Goal: Complete application form

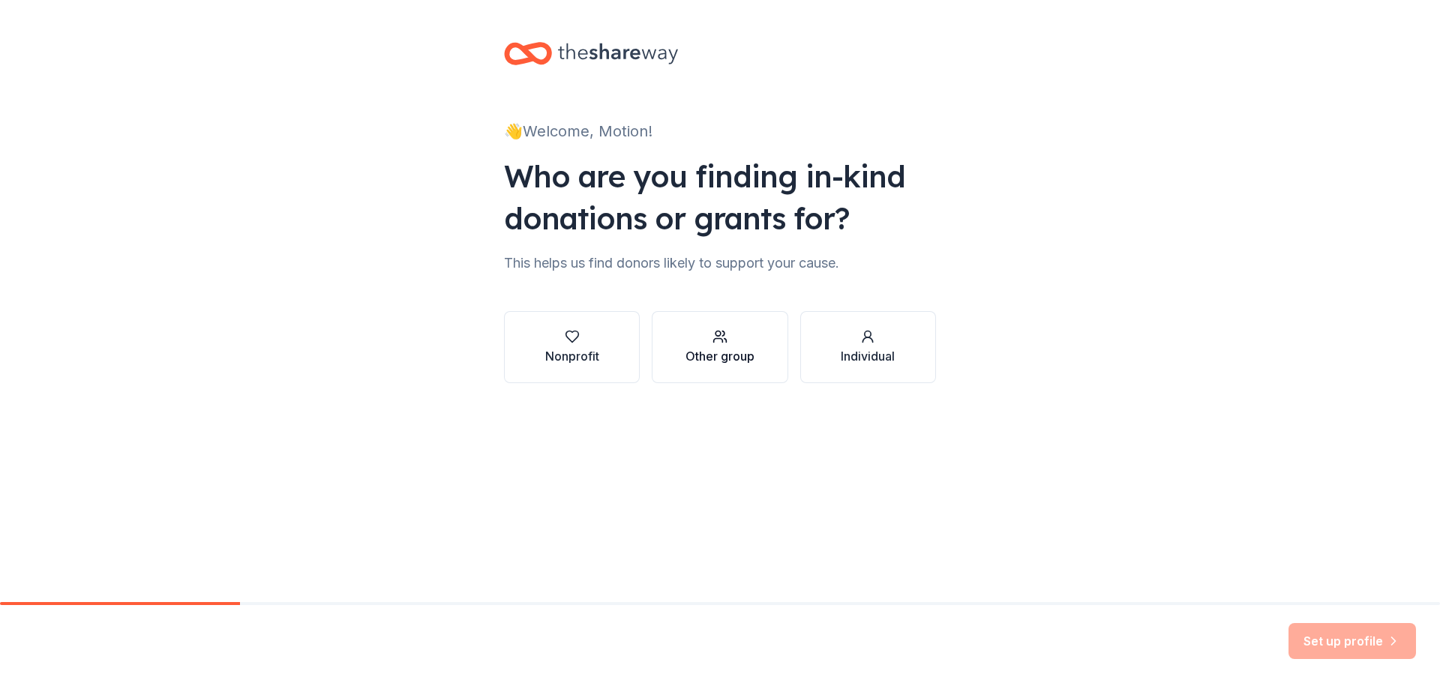
click at [749, 356] on div "Other group" at bounding box center [719, 356] width 69 height 18
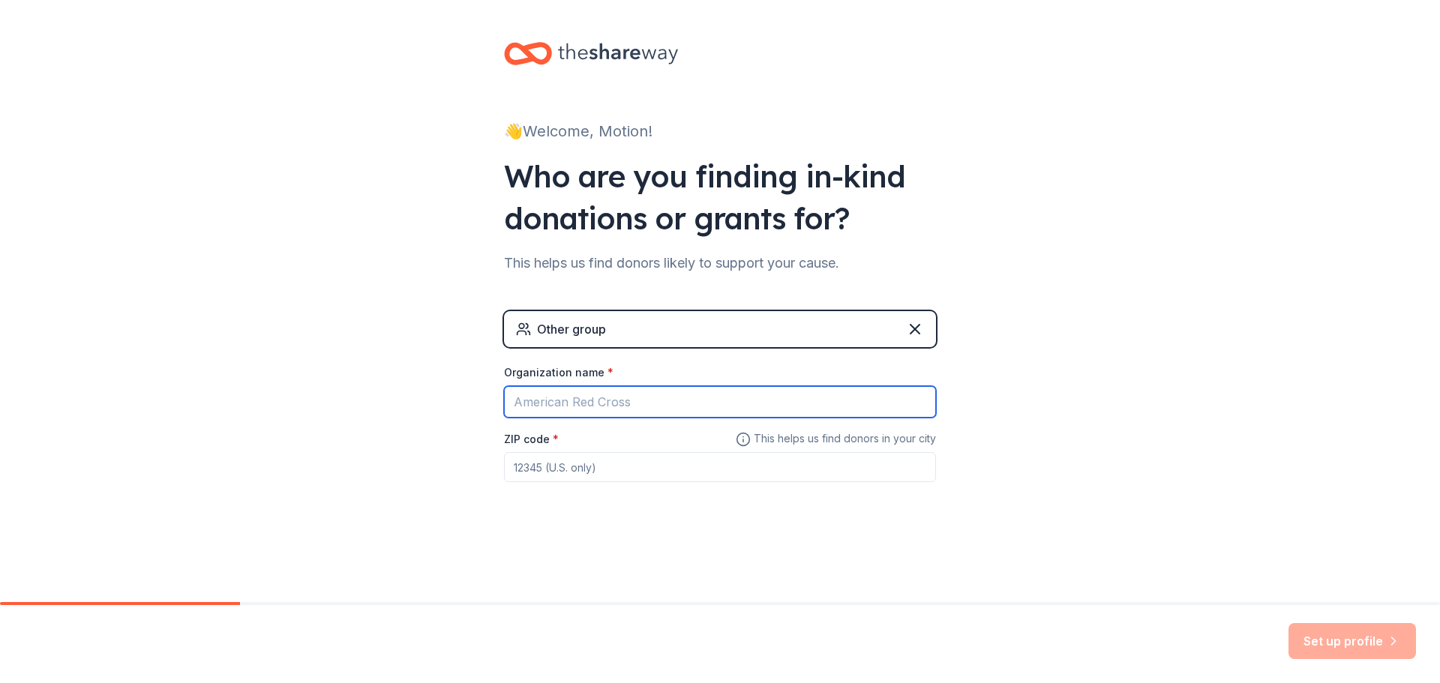
click at [649, 409] on input "Organization name *" at bounding box center [720, 401] width 432 height 31
type input "Motion Run Club"
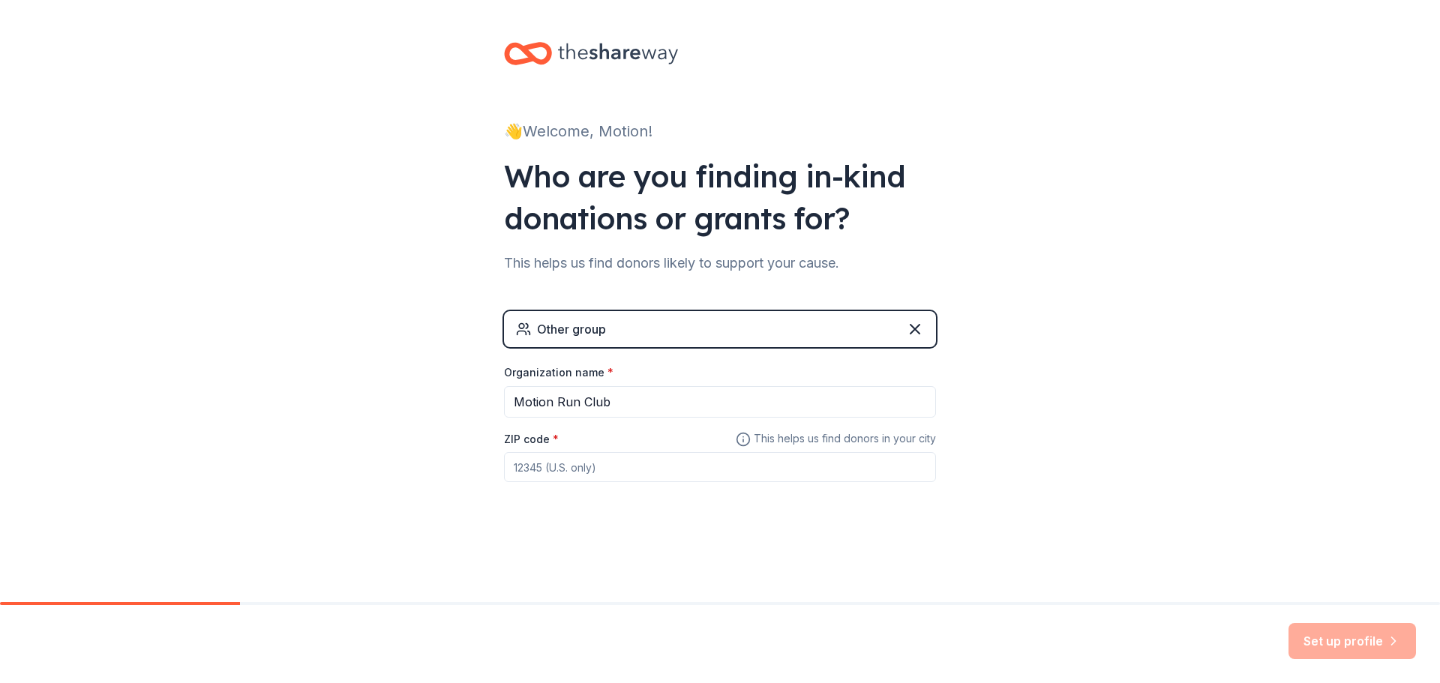
click at [565, 448] on div "ZIP code *" at bounding box center [720, 456] width 432 height 53
click at [553, 464] on input "ZIP code *" at bounding box center [720, 467] width 432 height 30
paste input "33127"
type input "33127"
click at [1101, 432] on div "👋 Welcome, Motion! Who are you finding in-kind donations or grants for? This he…" at bounding box center [720, 292] width 1440 height 584
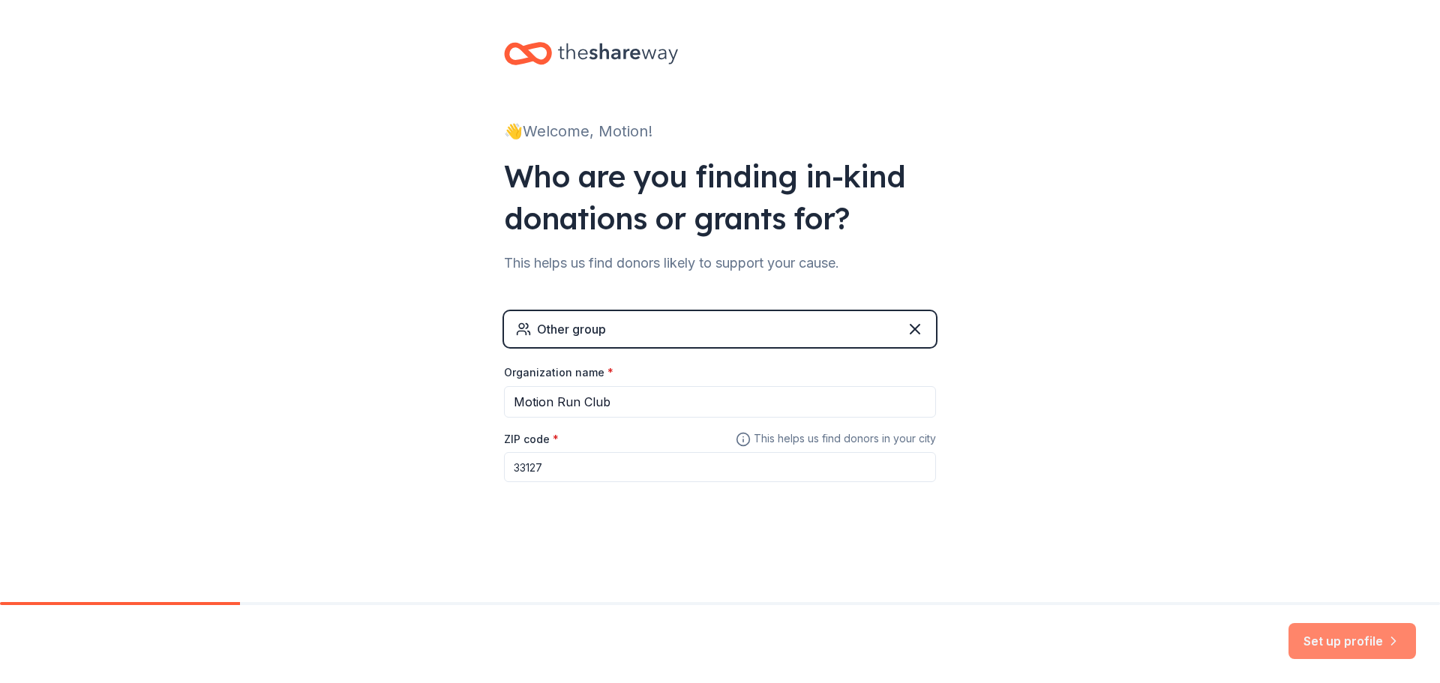
click at [1375, 648] on button "Set up profile" at bounding box center [1351, 641] width 127 height 36
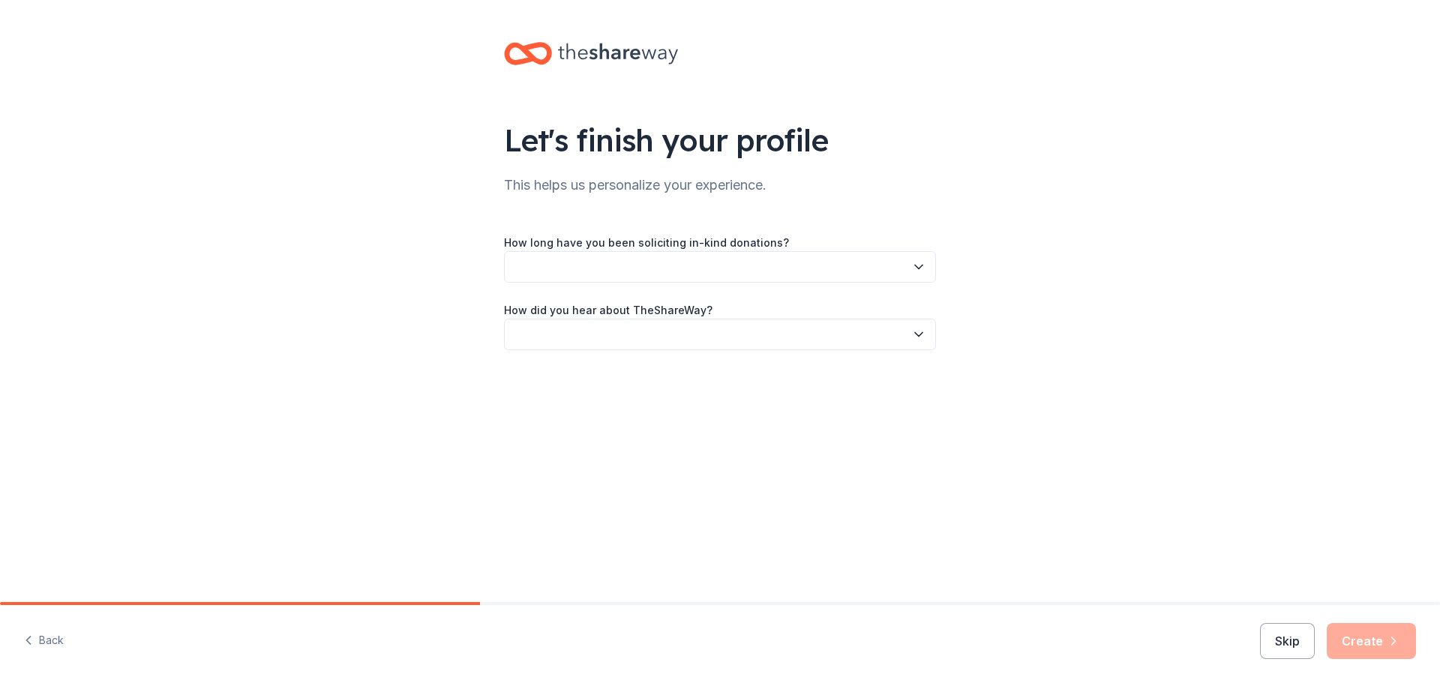
drag, startPoint x: 731, startPoint y: 271, endPoint x: 721, endPoint y: 279, distance: 13.4
click at [721, 279] on button "button" at bounding box center [720, 266] width 432 height 31
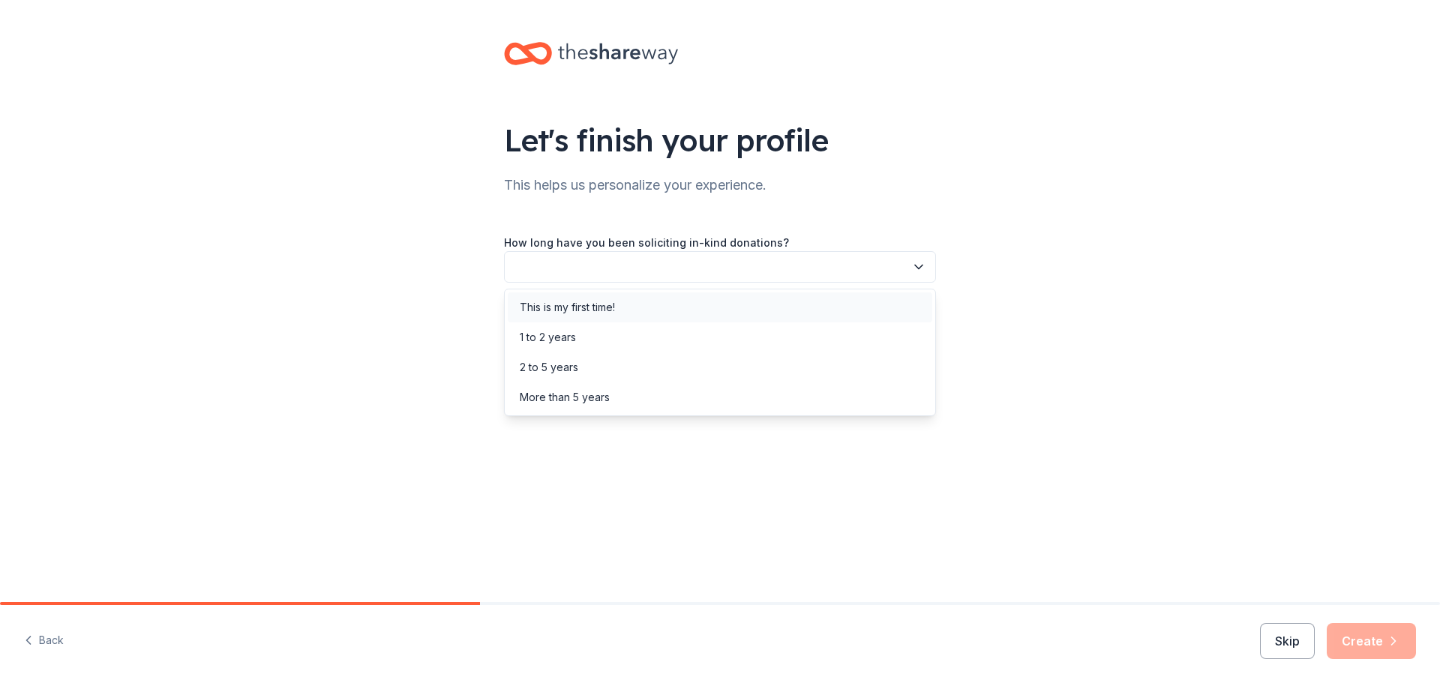
click at [610, 314] on div "This is my first time!" at bounding box center [567, 307] width 95 height 18
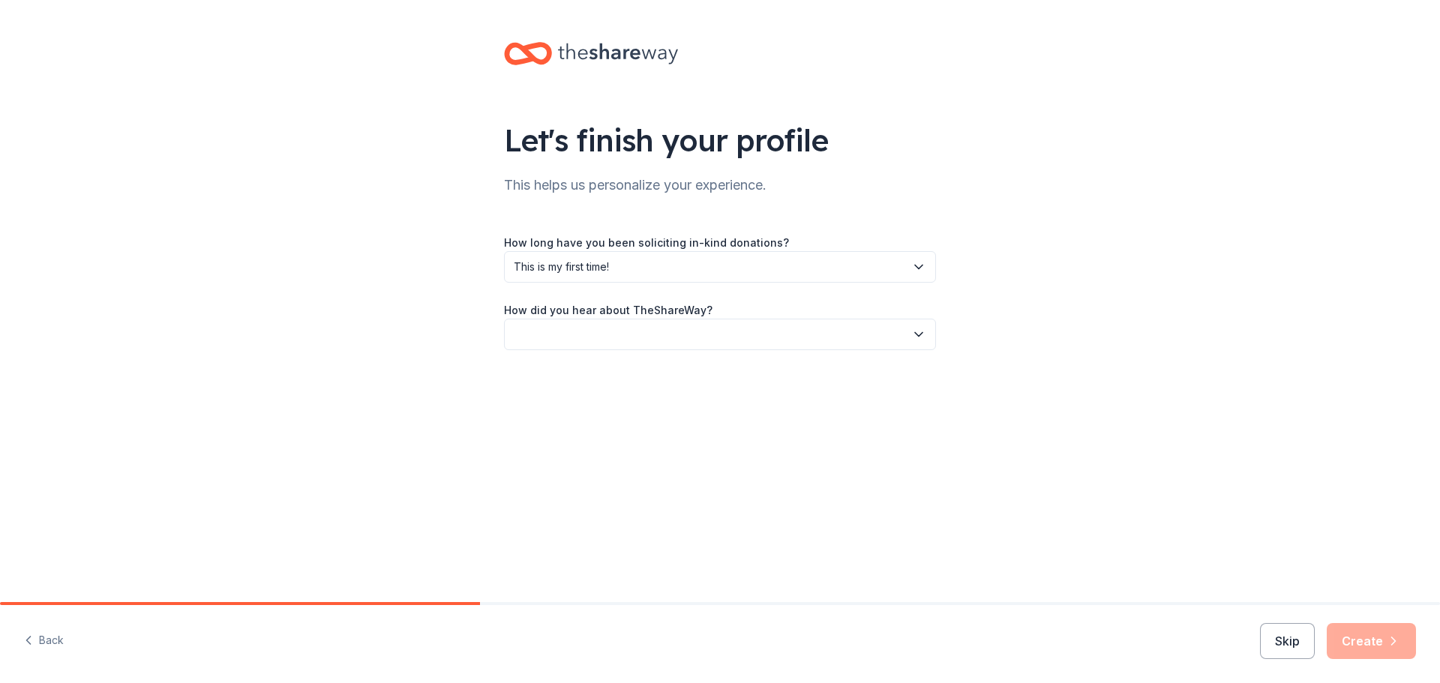
click at [606, 325] on button "button" at bounding box center [720, 334] width 432 height 31
click at [562, 401] on div "Online search" at bounding box center [554, 405] width 68 height 18
click at [1366, 638] on button "Create" at bounding box center [1371, 641] width 89 height 36
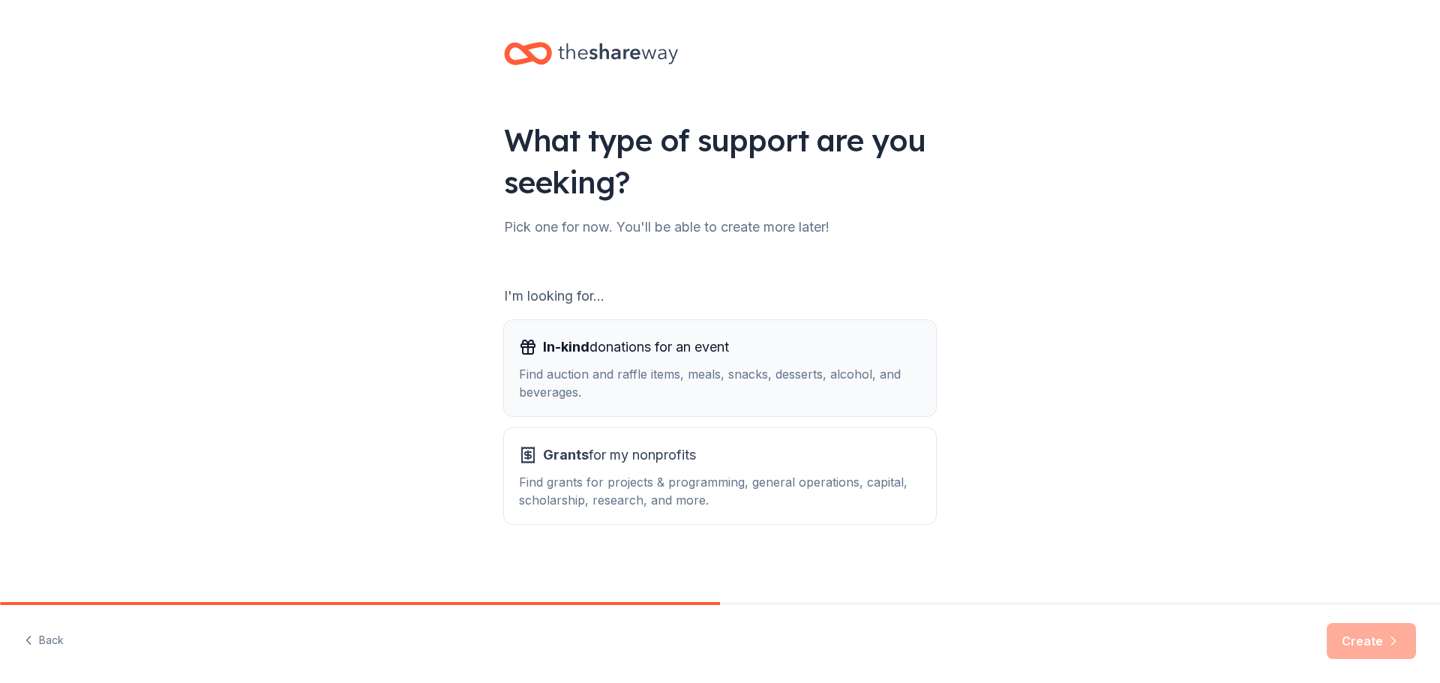
click at [883, 373] on div "Find auction and raffle items, meals, snacks, desserts, alcohol, and beverages." at bounding box center [720, 383] width 402 height 36
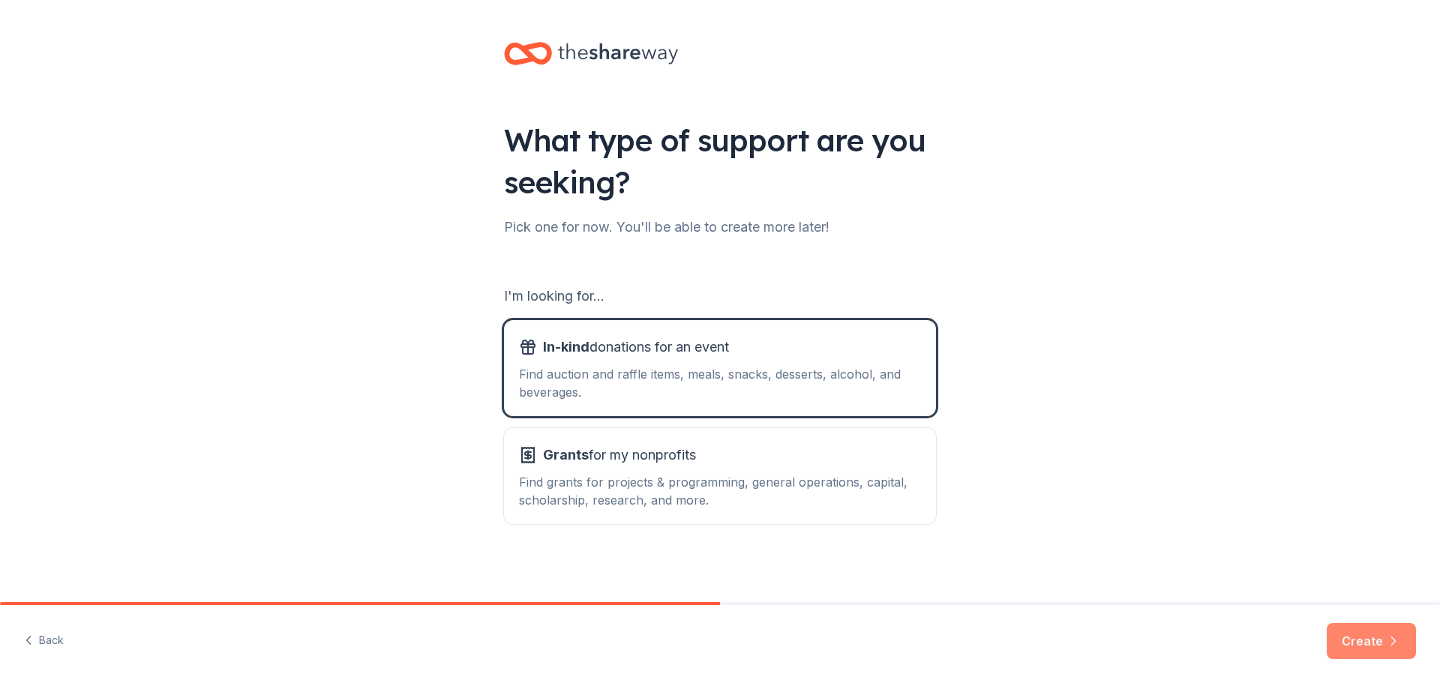
click at [1341, 651] on button "Create" at bounding box center [1371, 641] width 89 height 36
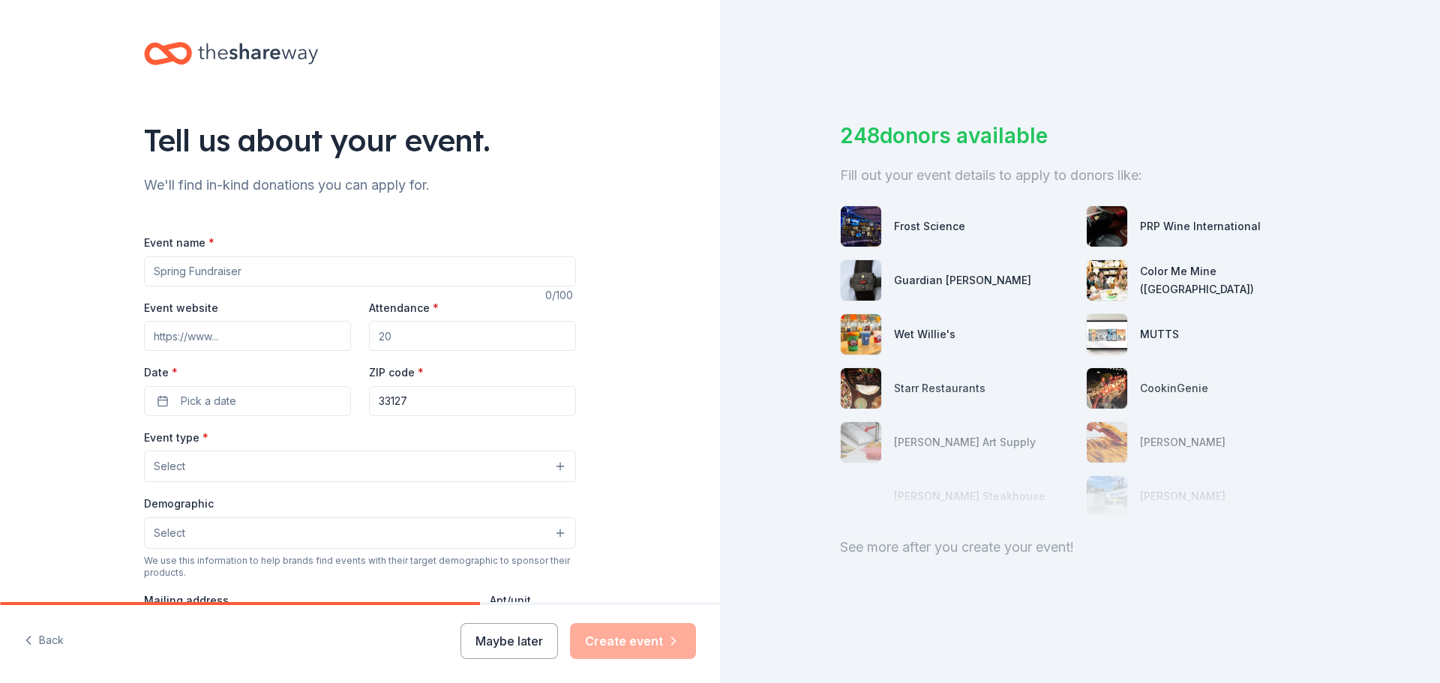
click at [351, 273] on input "Event name *" at bounding box center [360, 271] width 432 height 30
type input "Motion For A Cure"
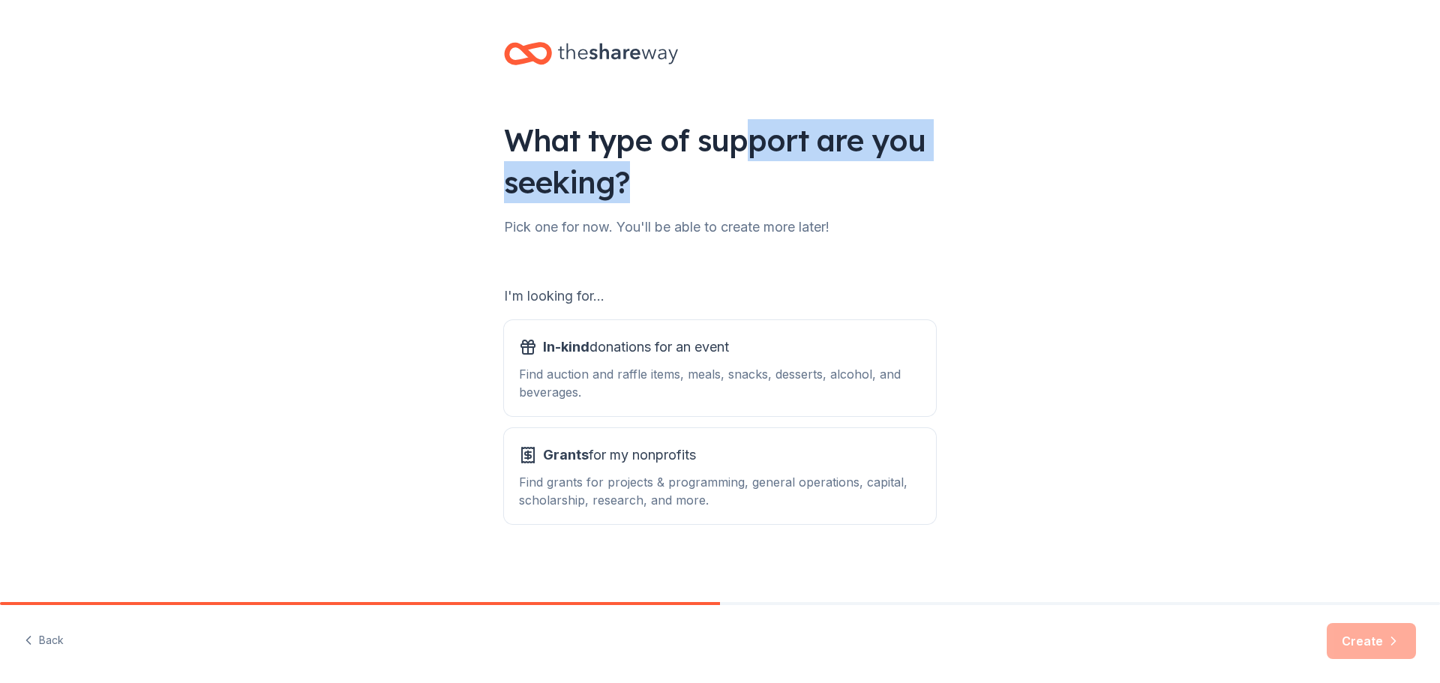
click at [713, 216] on div "What type of support are you seeking? Pick one for now. You'll be able to creat…" at bounding box center [720, 302] width 480 height 605
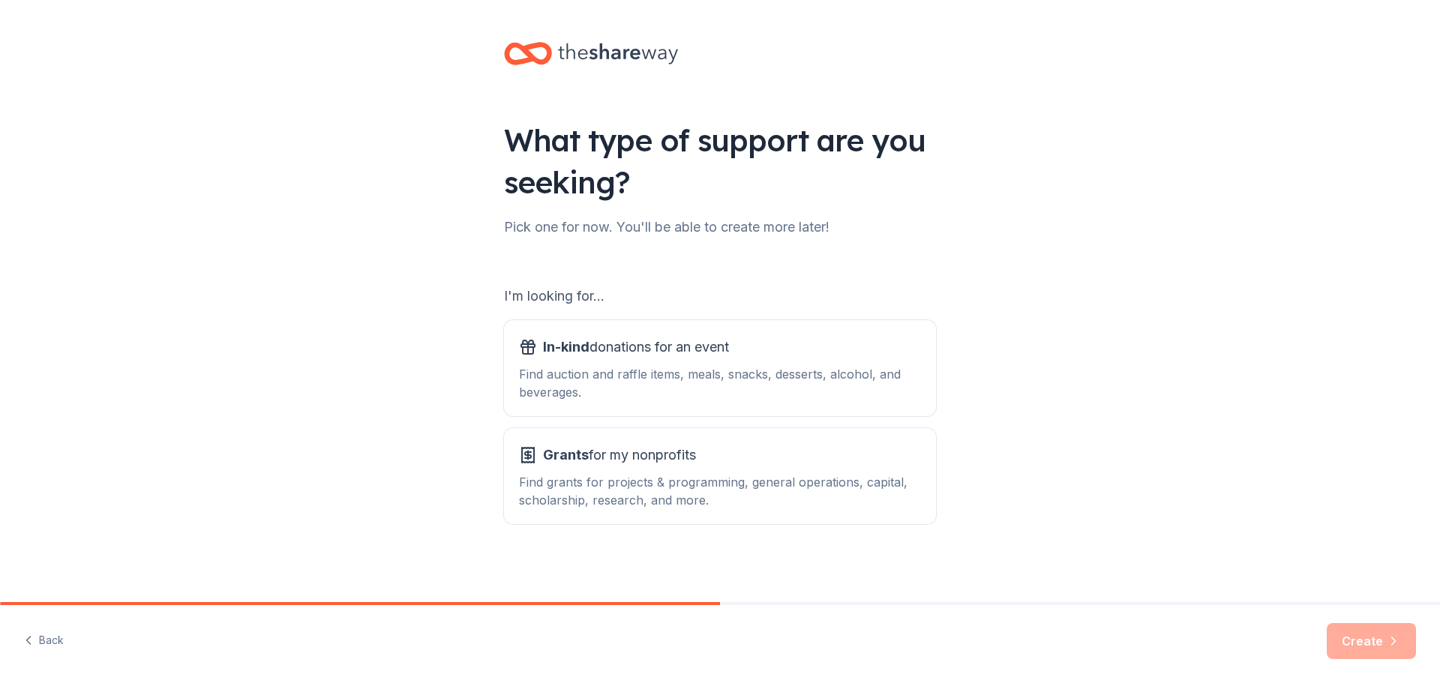
click at [505, 287] on div "I'm looking for..." at bounding box center [720, 296] width 432 height 24
